Goal: Check status: Check status

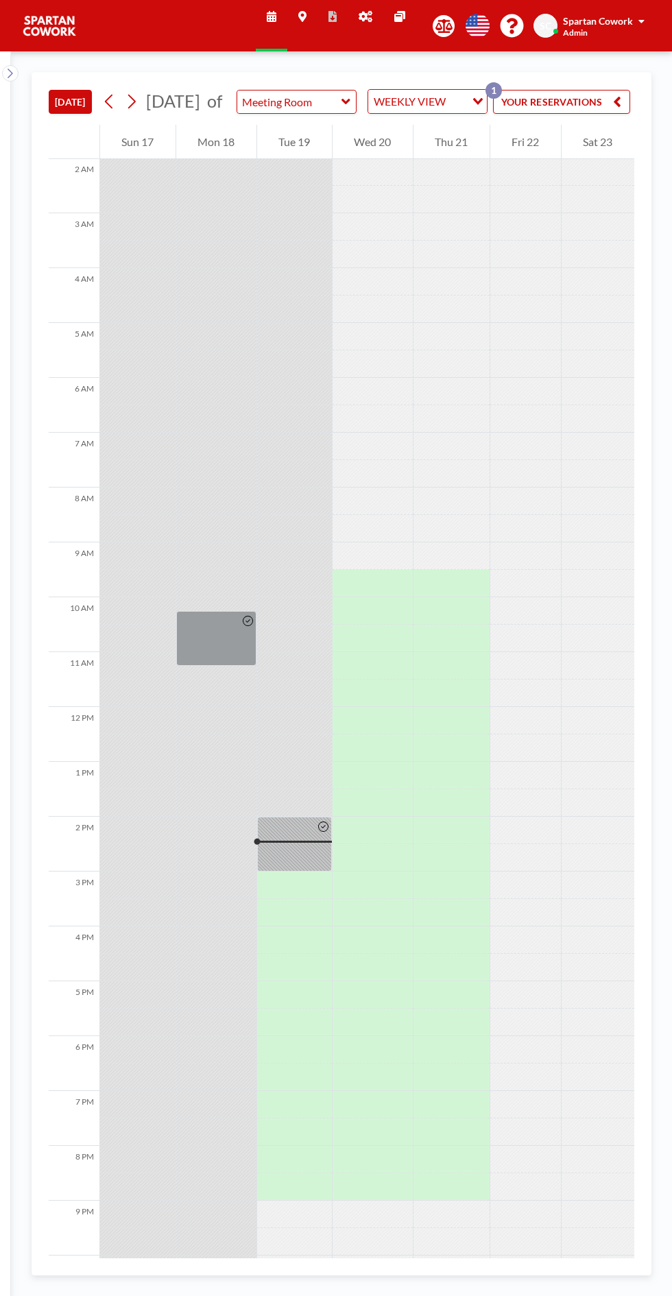
scroll to position [0, 154]
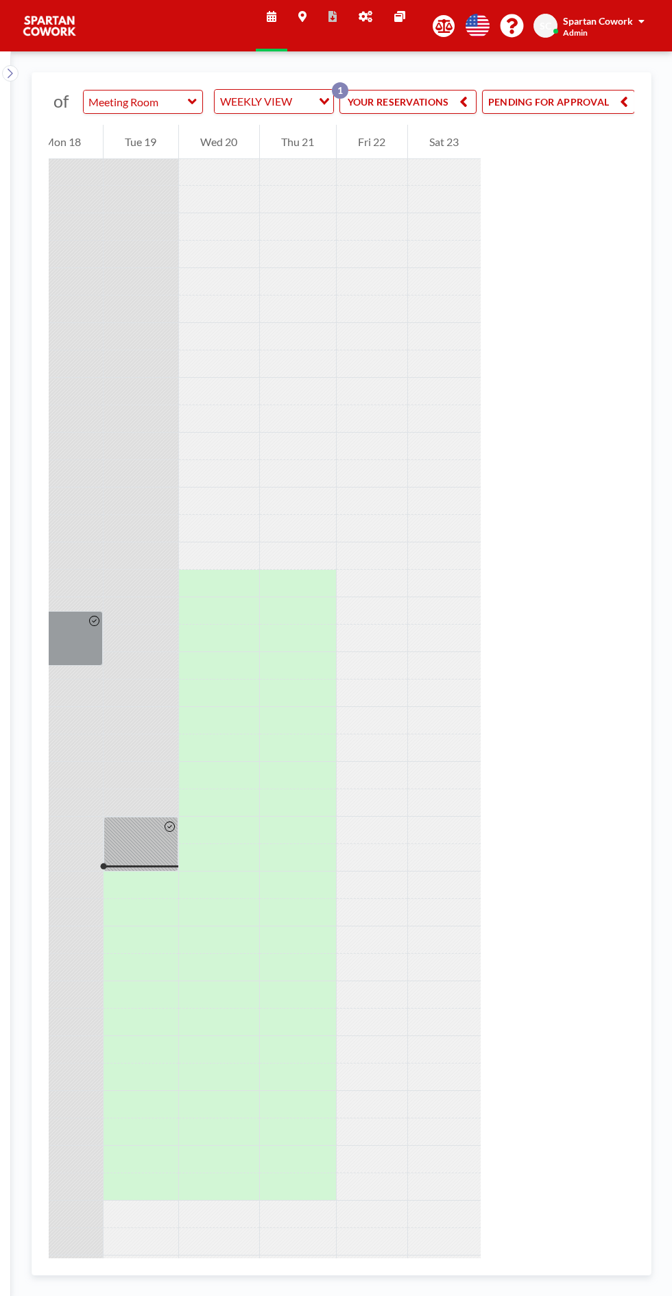
click at [624, 106] on icon "button" at bounding box center [624, 101] width 8 height 16
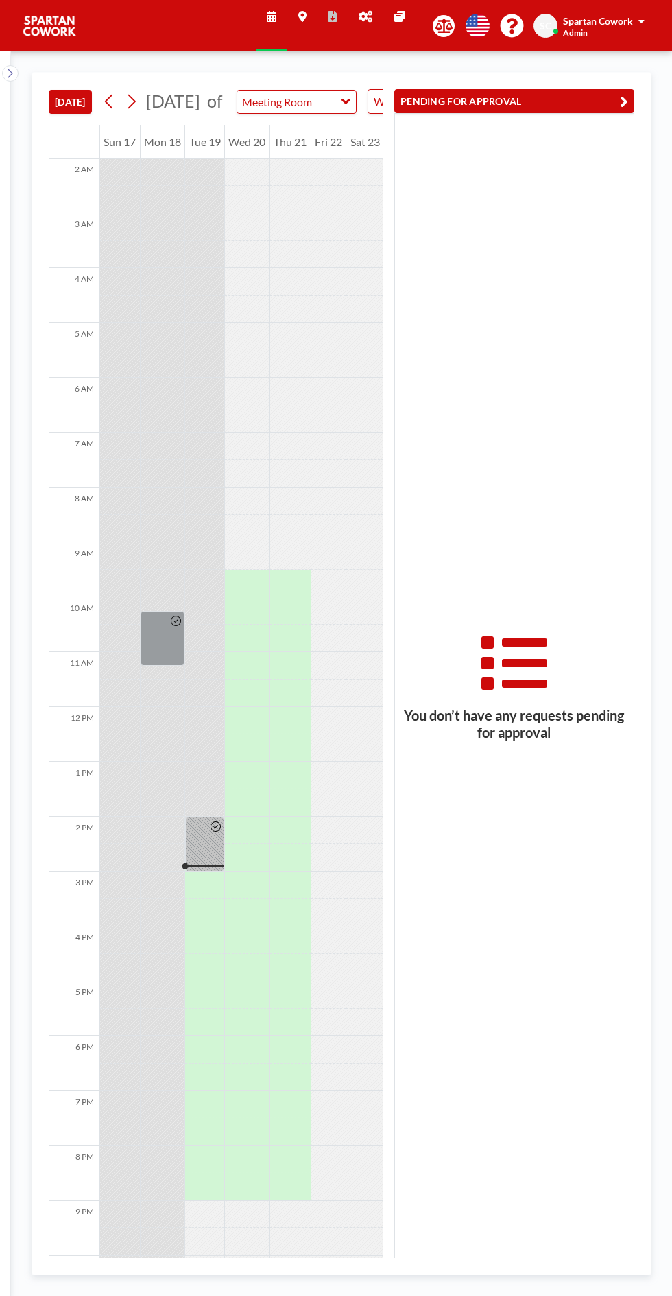
scroll to position [0, 0]
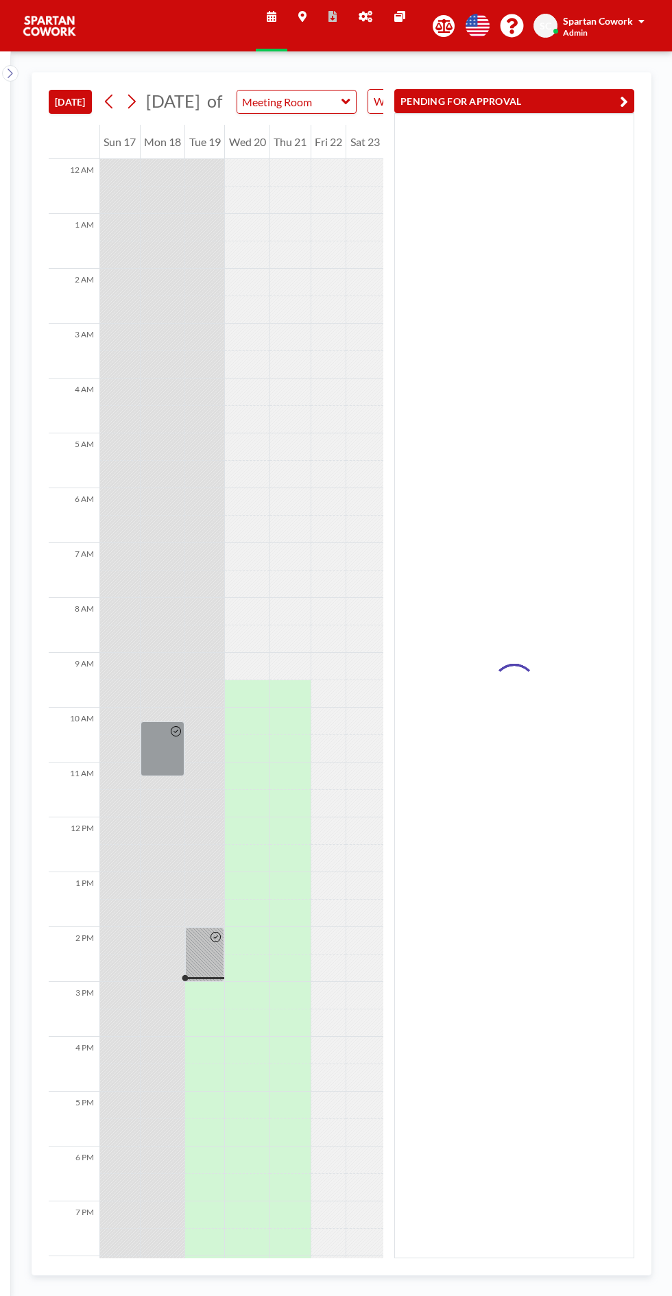
scroll to position [110, 0]
